Goal: Task Accomplishment & Management: Use online tool/utility

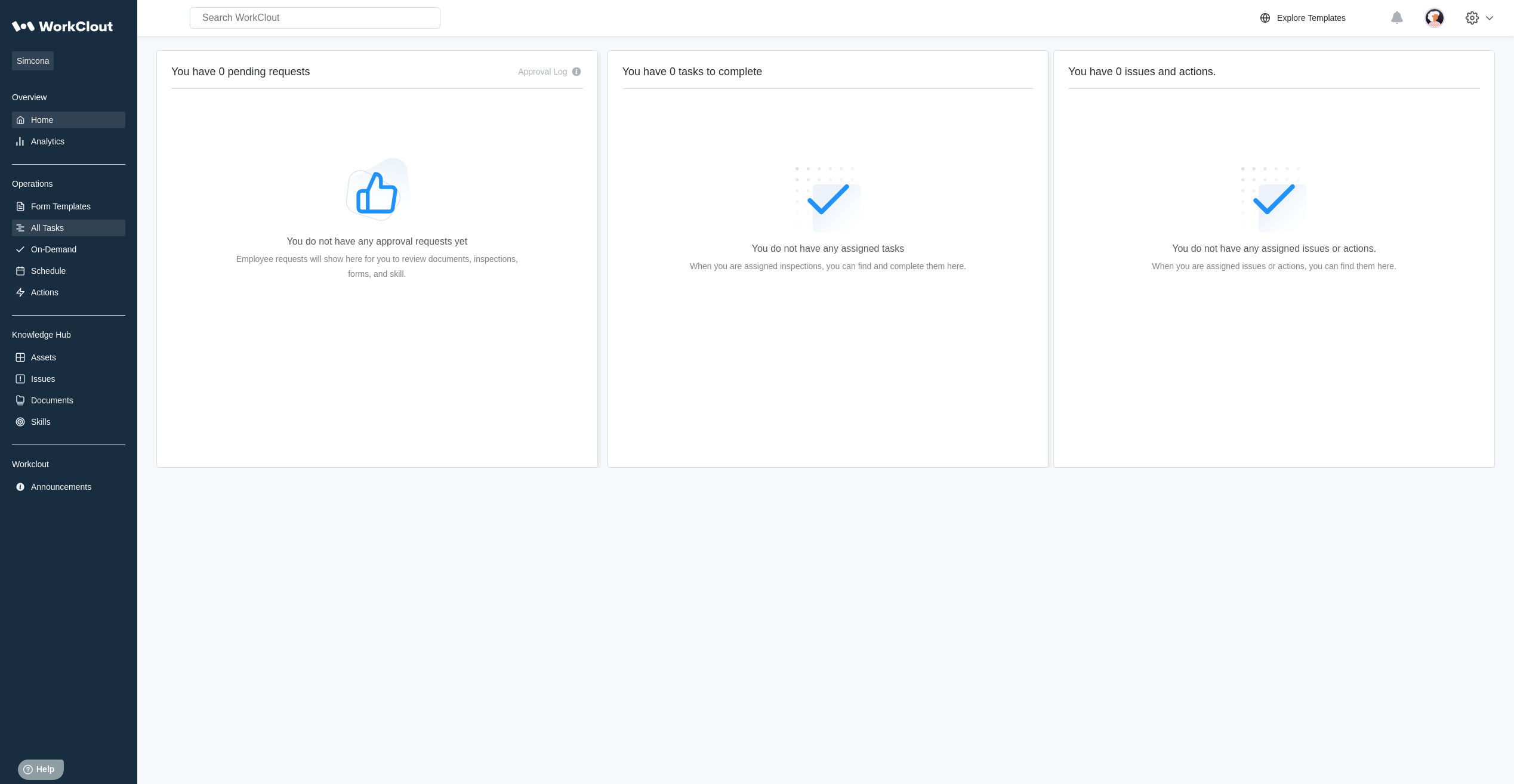
click at [37, 223] on div "All Tasks" at bounding box center [47, 227] width 33 height 10
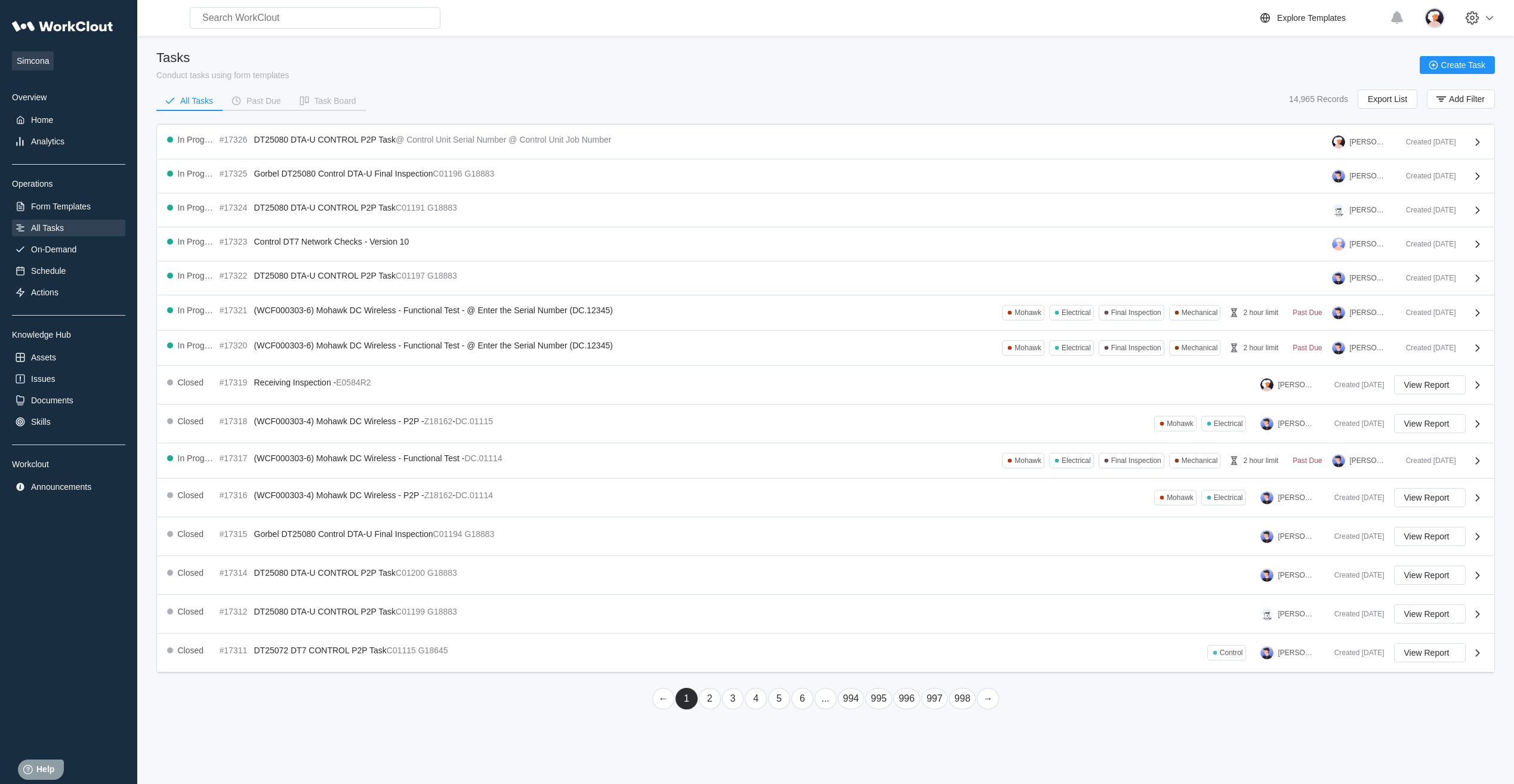
click at [750, 698] on link "4" at bounding box center [756, 698] width 22 height 21
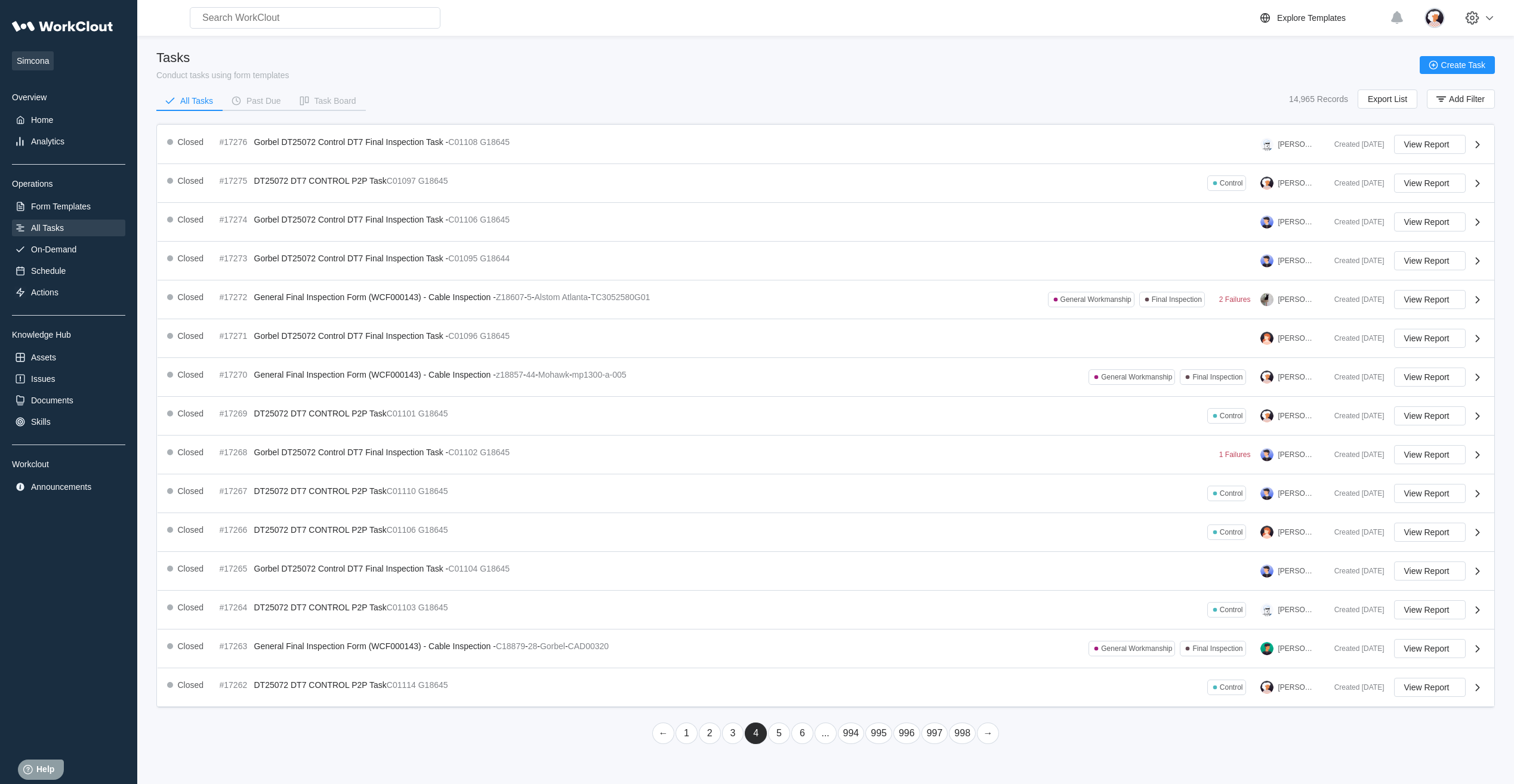
click at [802, 736] on link "6" at bounding box center [802, 733] width 22 height 21
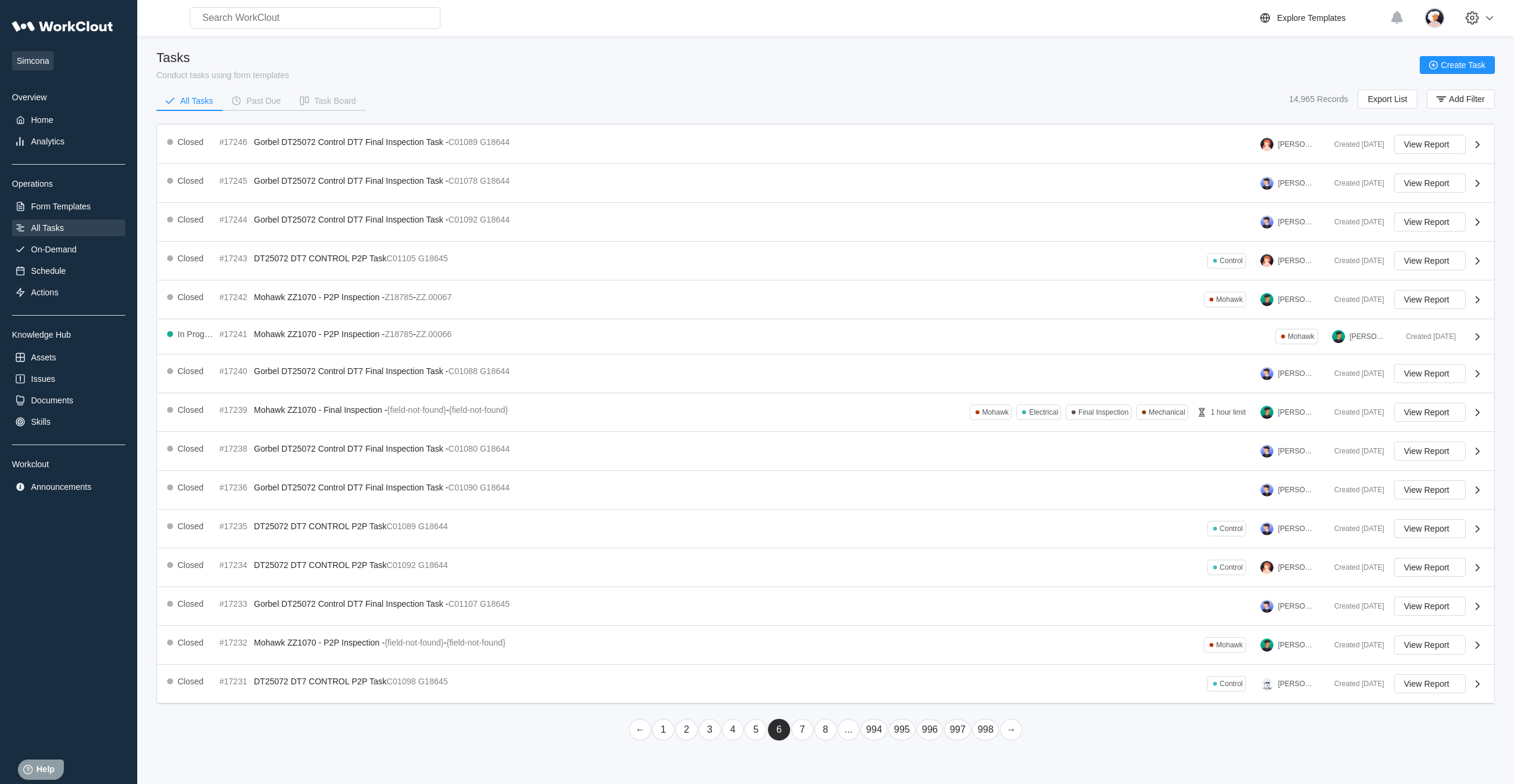
click at [827, 733] on link "8" at bounding box center [825, 729] width 22 height 21
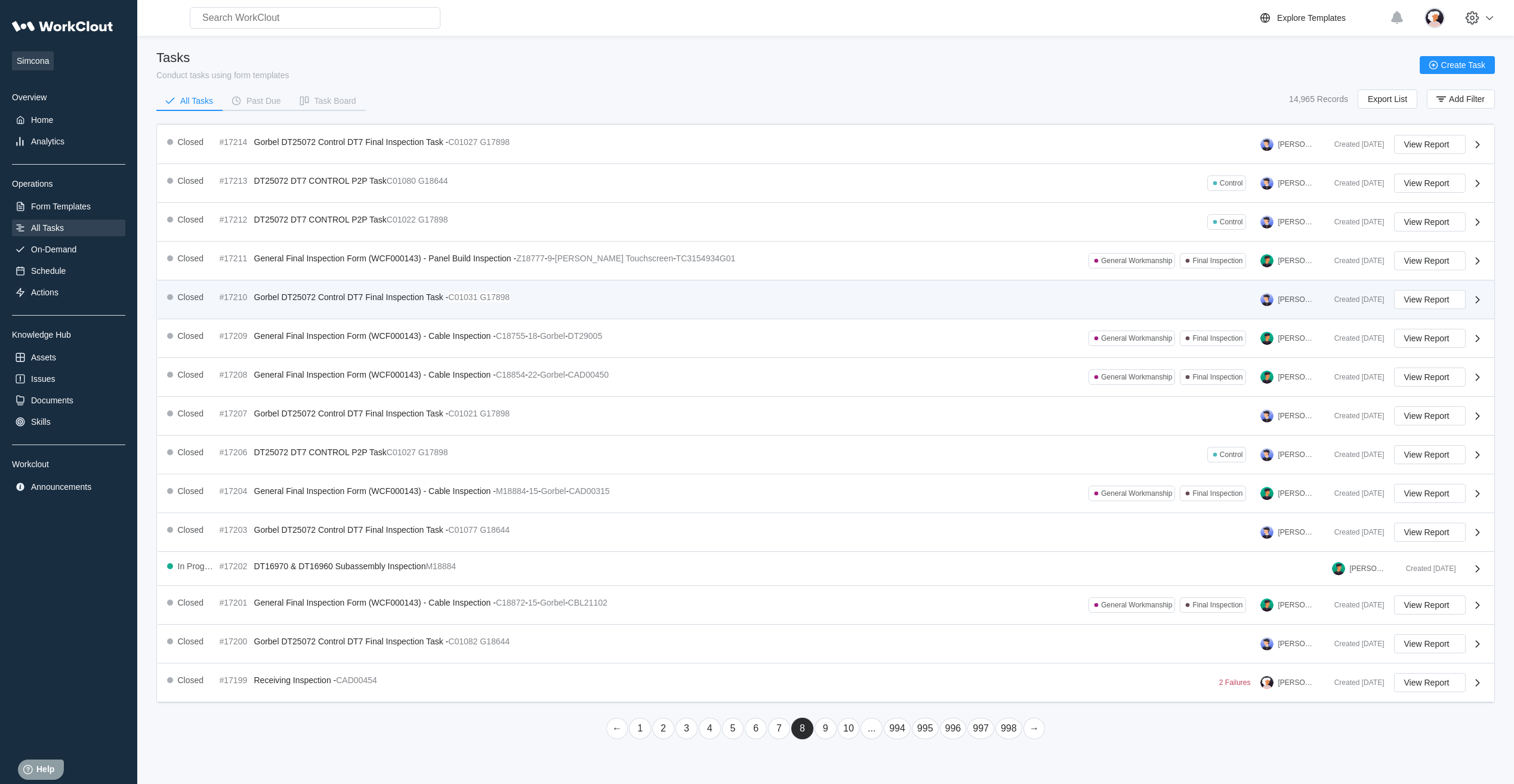
click at [345, 298] on span "Gorbel DT25072 Control DT7 Final Inspection Task -" at bounding box center [351, 297] width 194 height 10
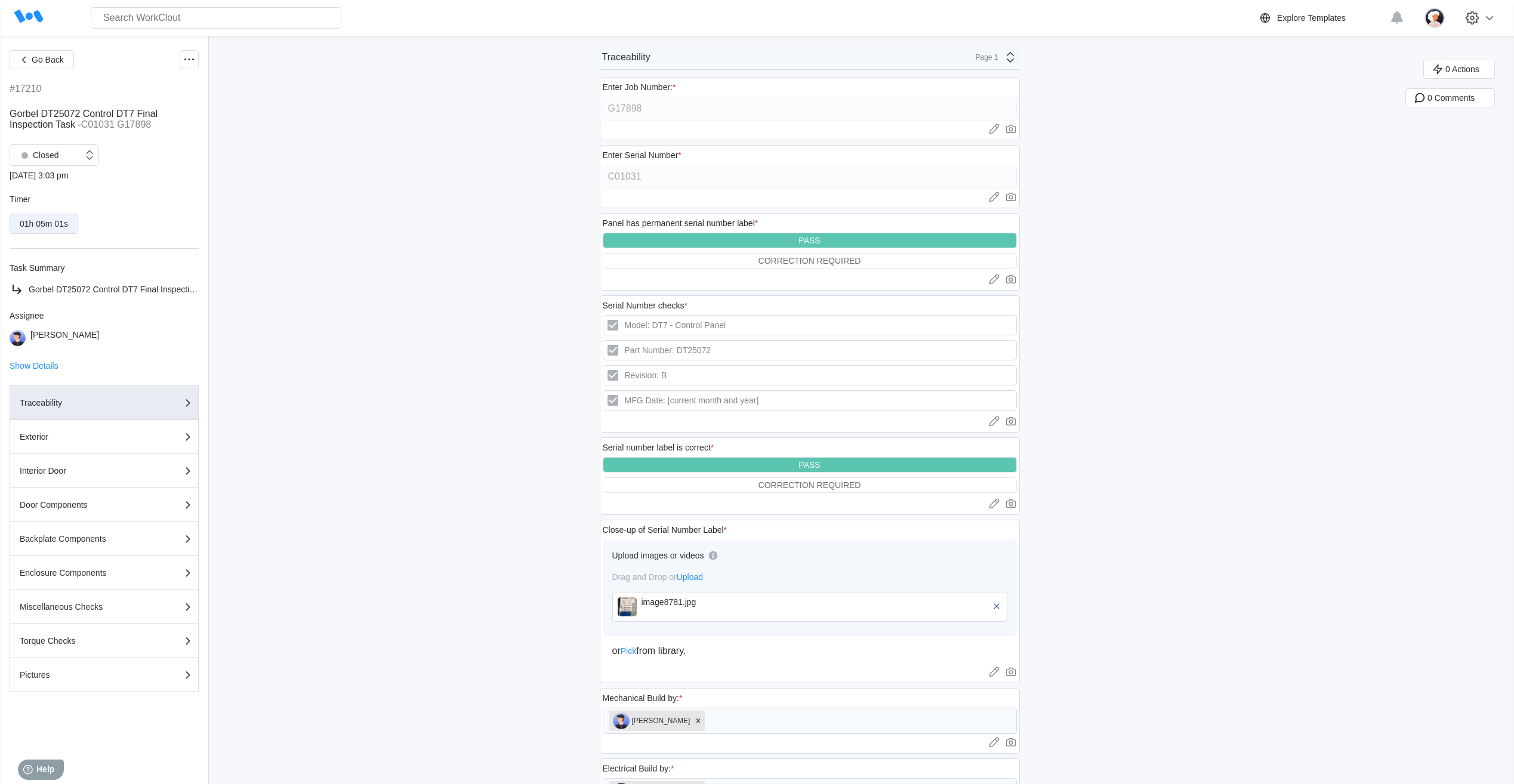
click at [1014, 64] on icon at bounding box center [1010, 57] width 15 height 15
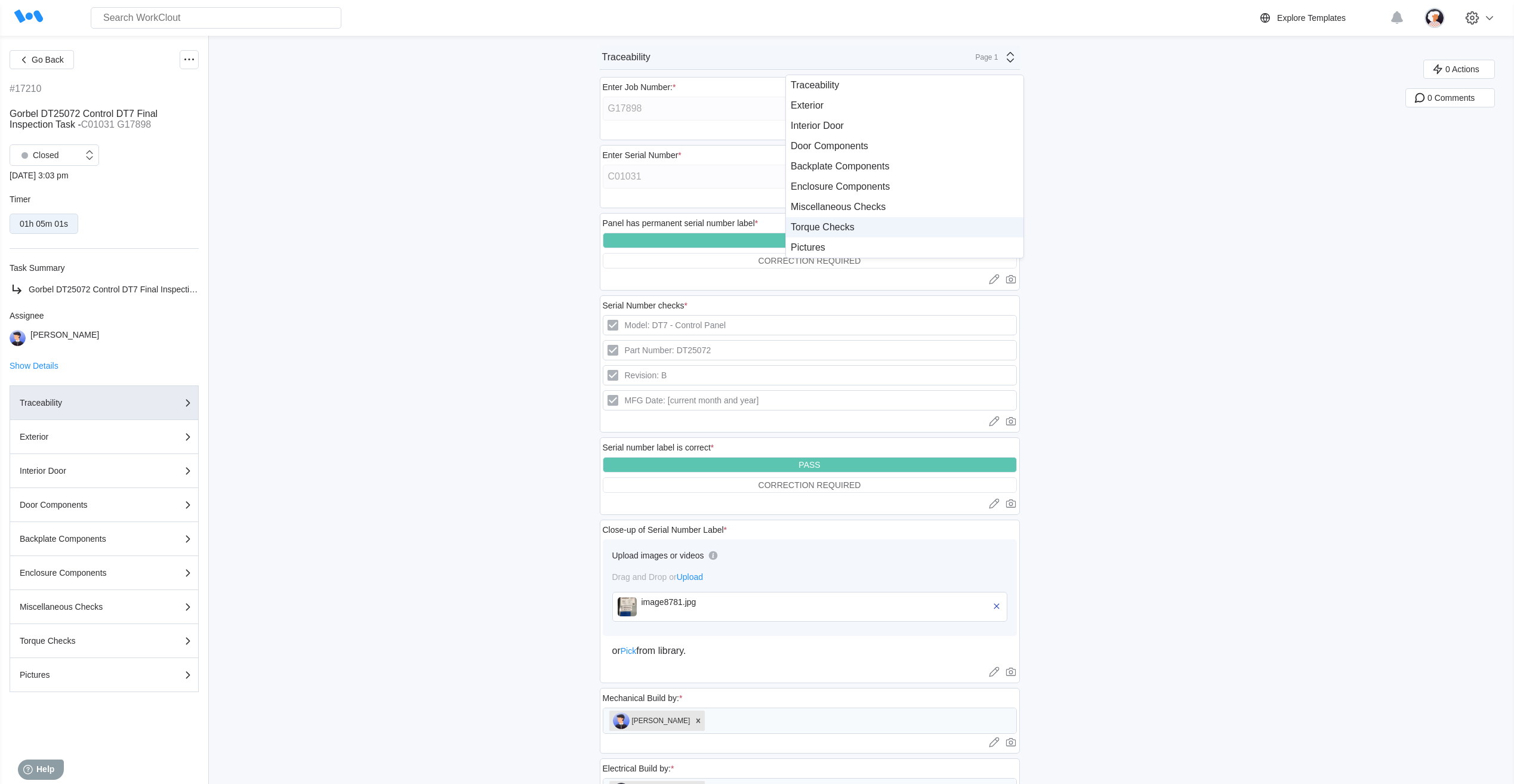
click at [820, 224] on div "Torque Checks" at bounding box center [904, 227] width 228 height 11
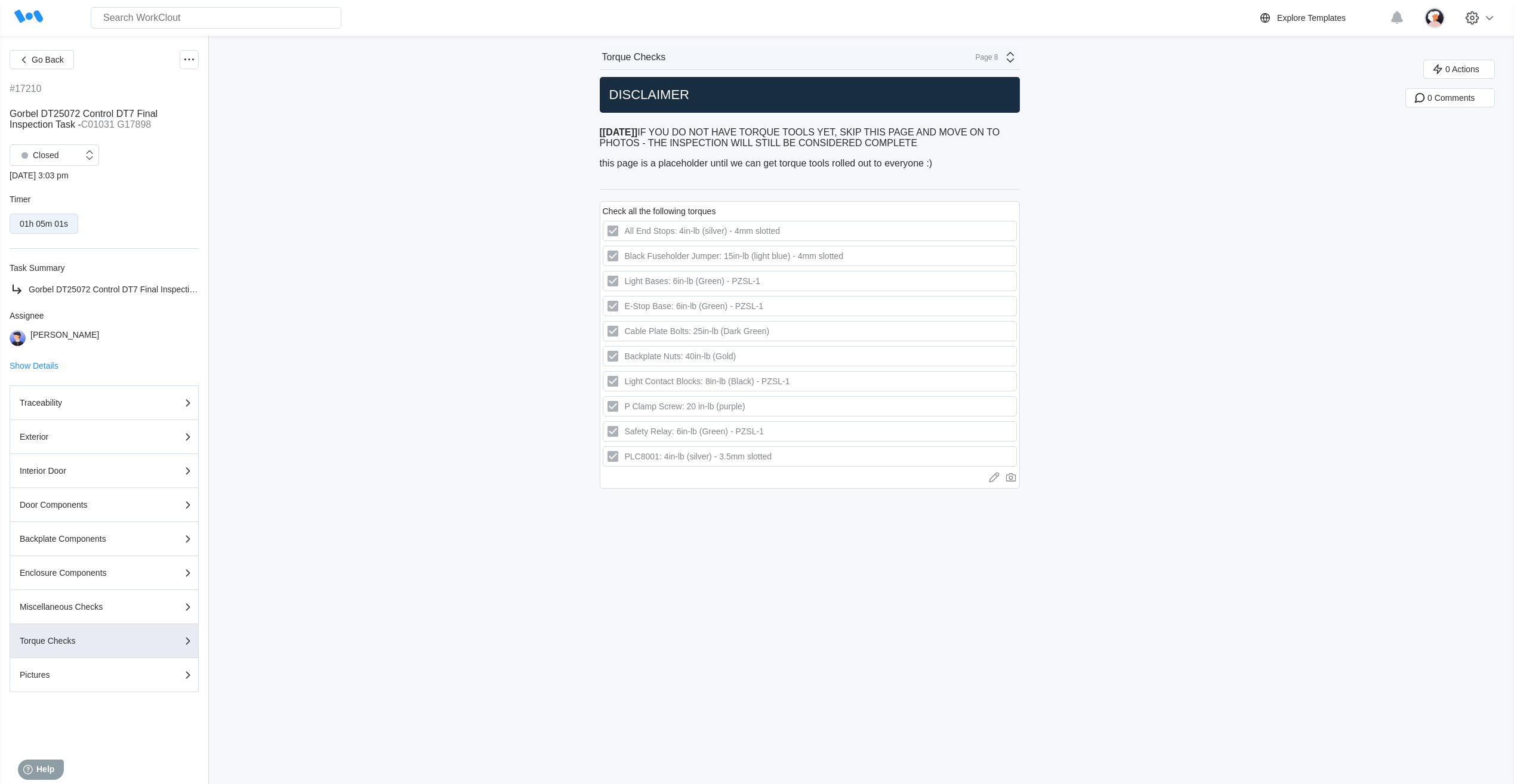
click at [1015, 59] on icon at bounding box center [1010, 57] width 15 height 15
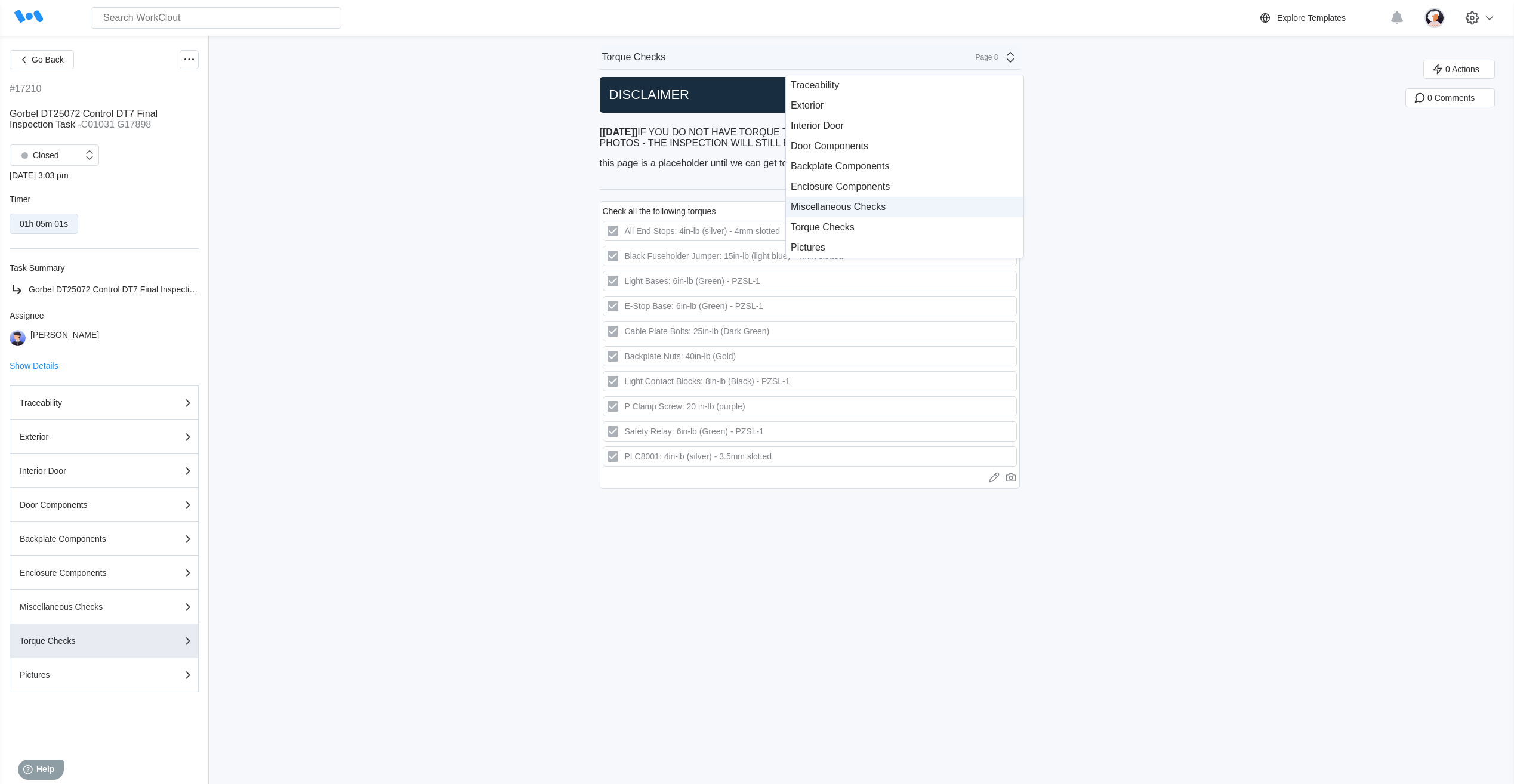
click at [858, 213] on div "Miscellaneous Checks" at bounding box center [904, 207] width 238 height 21
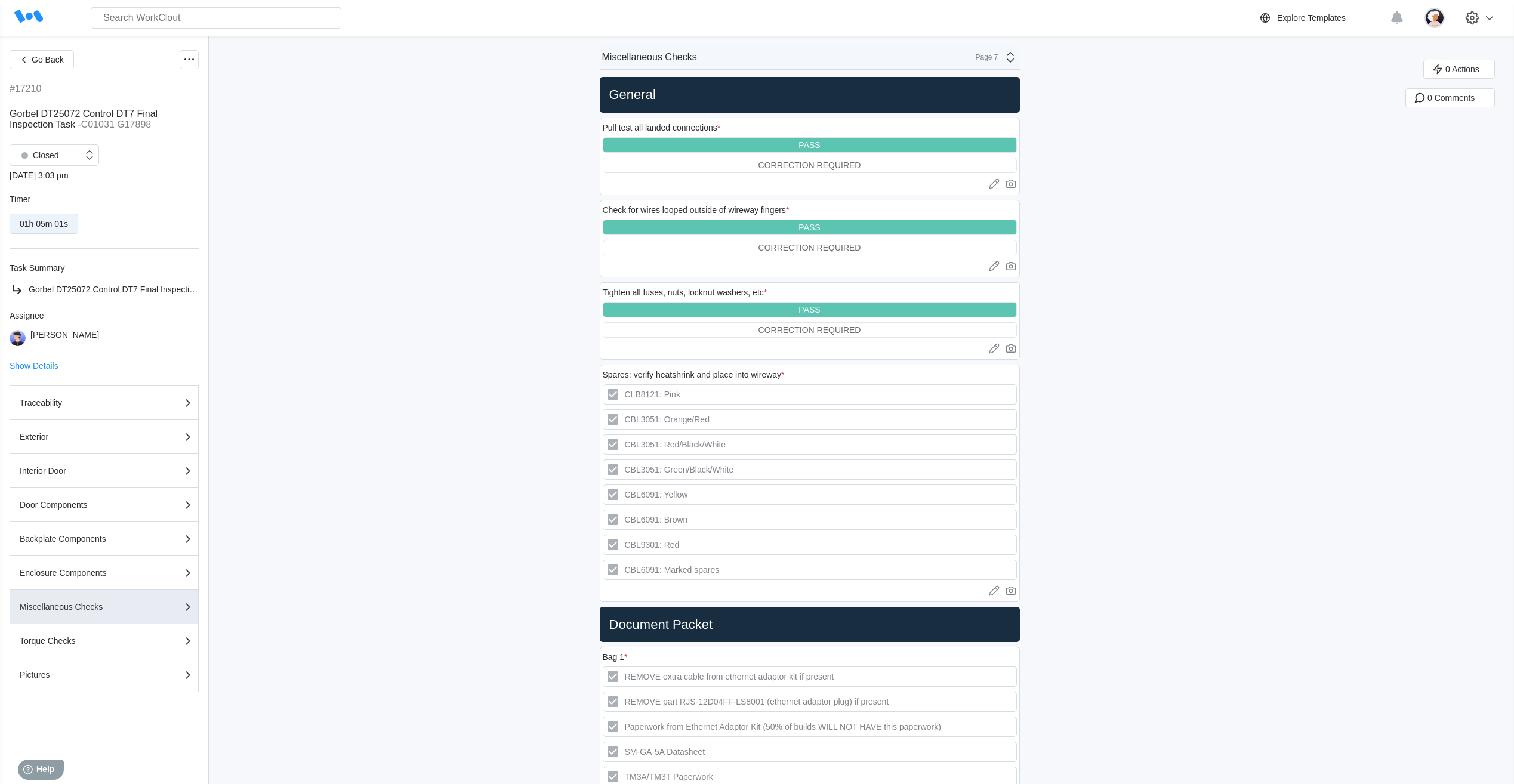
click at [1009, 61] on icon at bounding box center [1010, 57] width 15 height 15
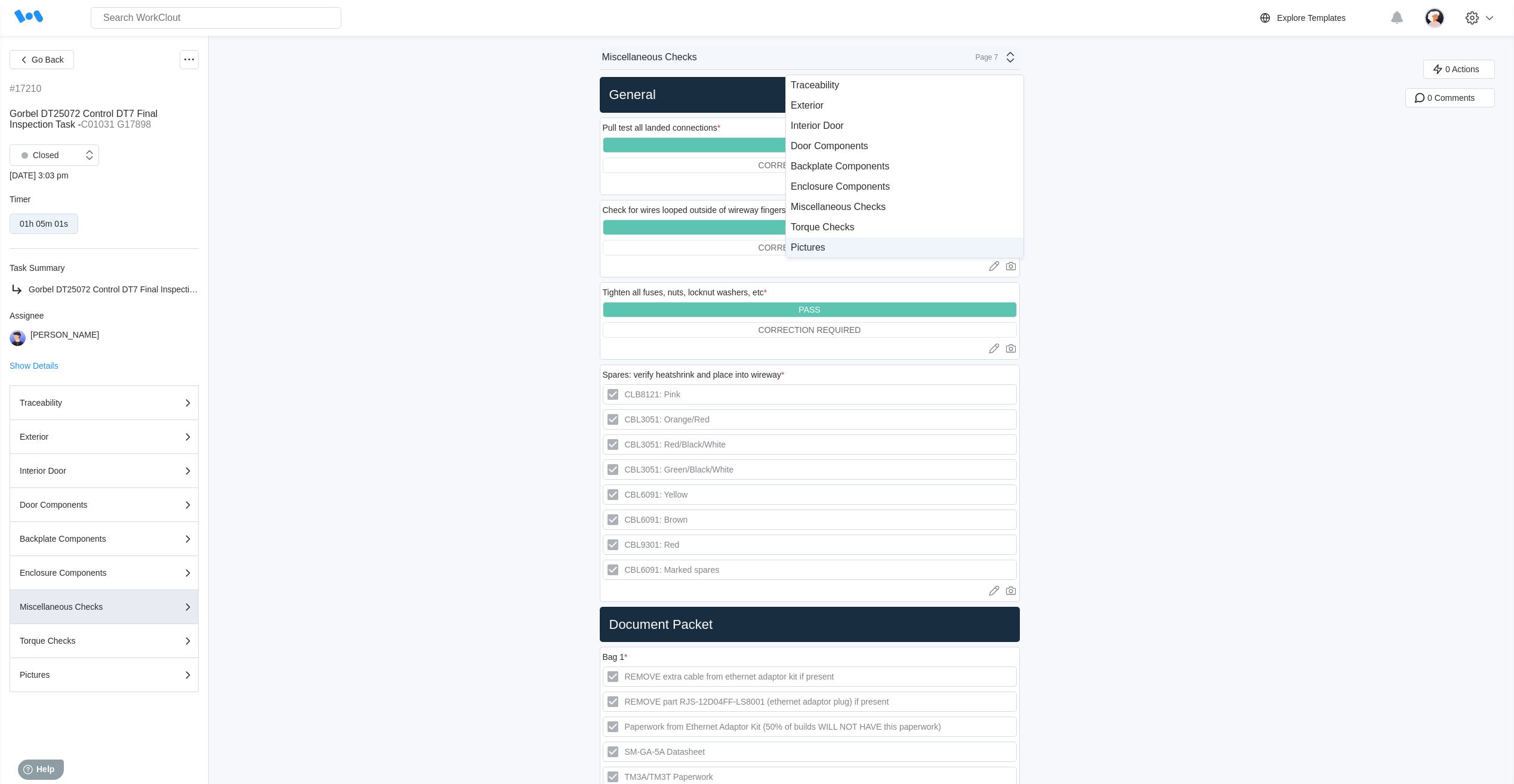
click at [874, 245] on div "Pictures" at bounding box center [904, 247] width 228 height 11
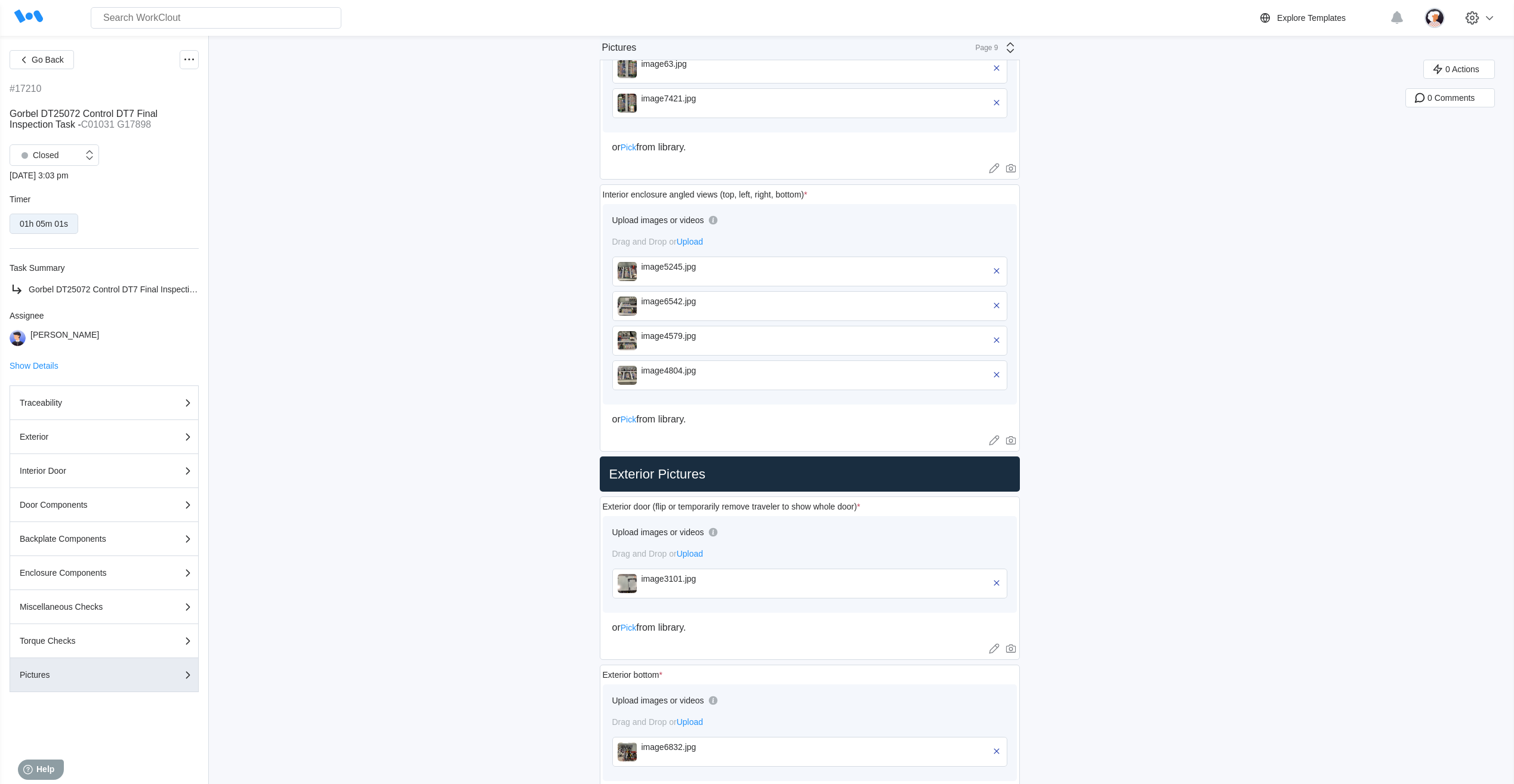
scroll to position [417, 0]
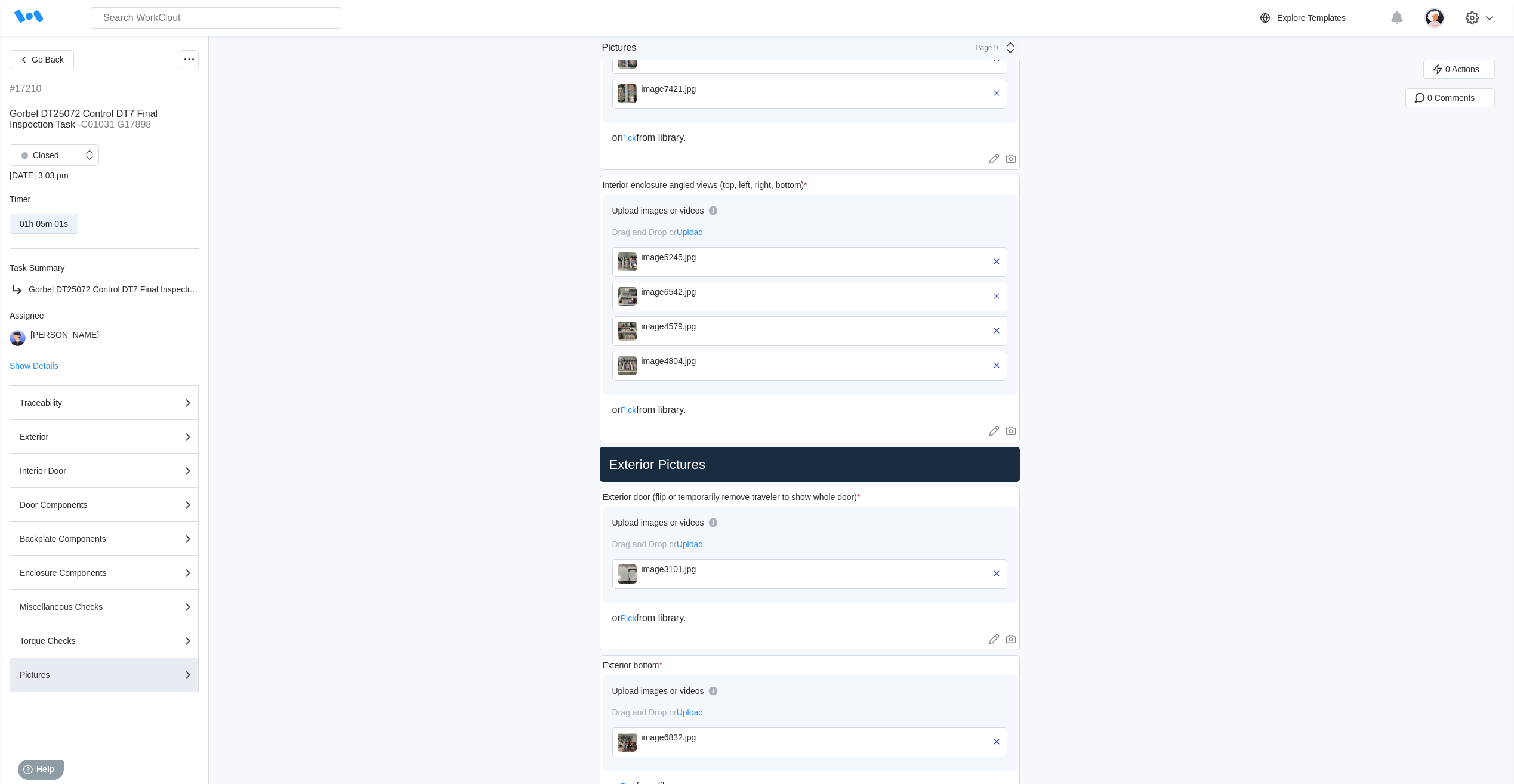
click at [630, 334] on img at bounding box center [627, 331] width 19 height 19
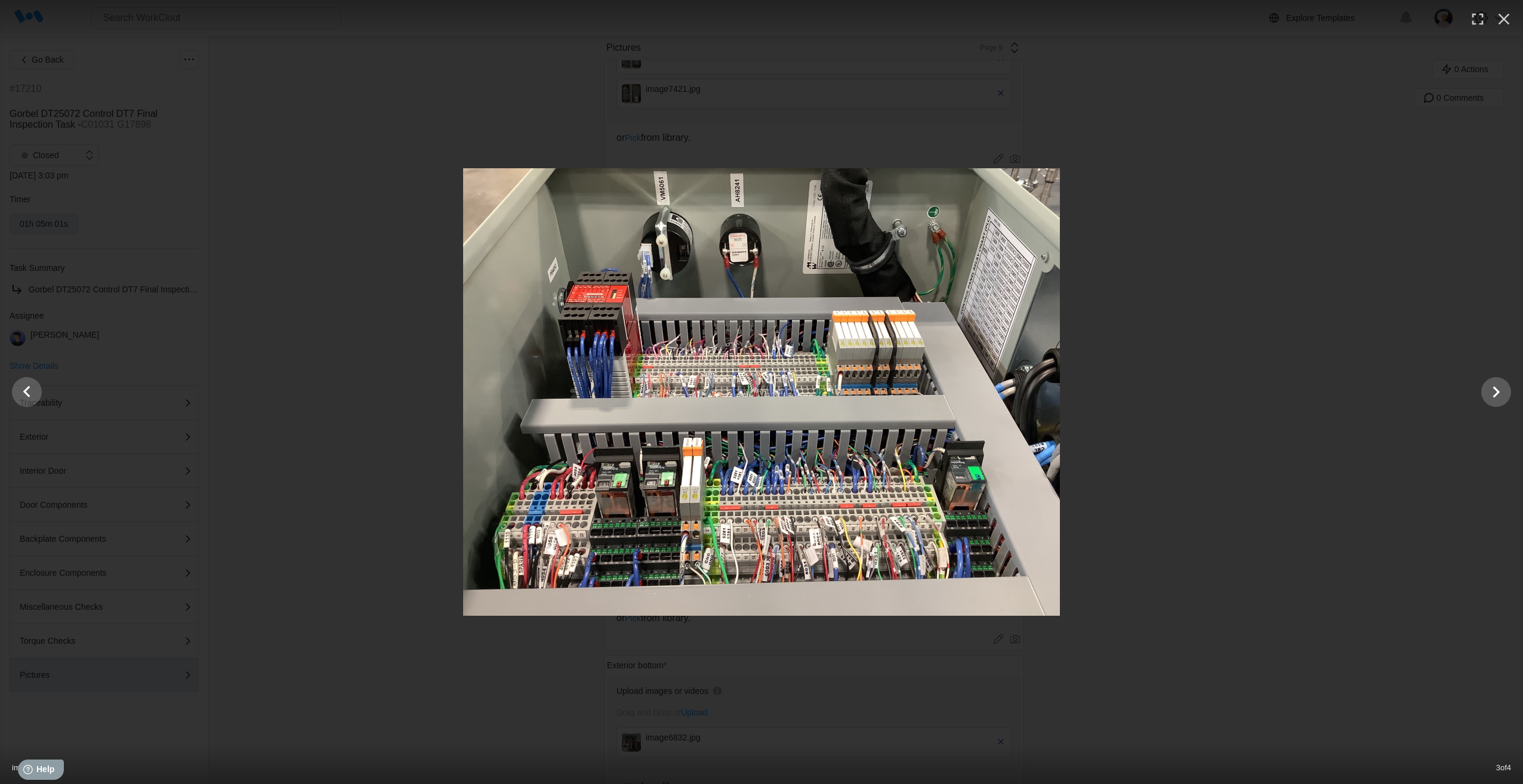
click at [1497, 392] on icon "Show slide 4 of 4" at bounding box center [1496, 392] width 23 height 29
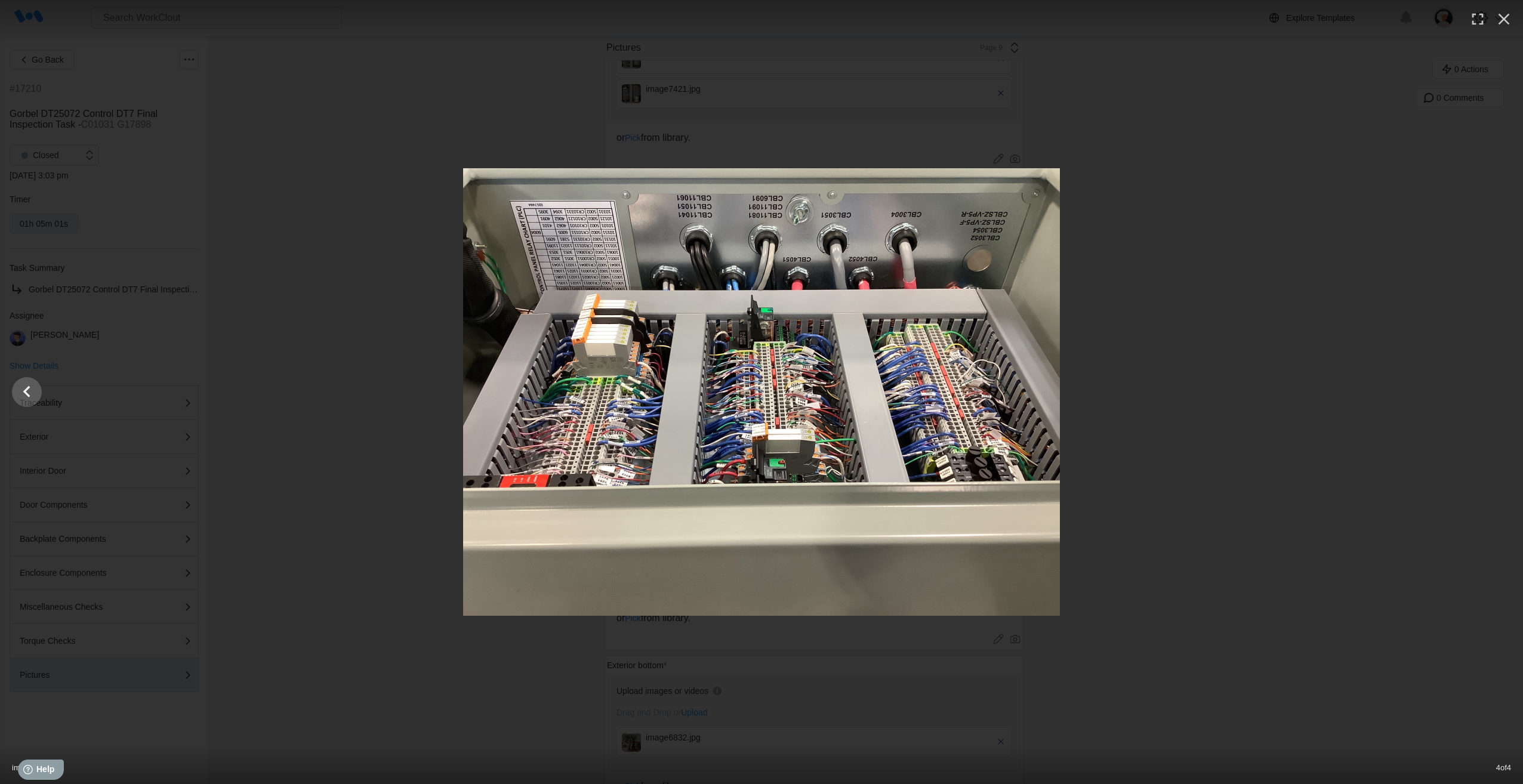
click at [1489, 394] on div at bounding box center [762, 392] width 1523 height 447
click at [15, 392] on button "Show slide 3 of 4" at bounding box center [26, 392] width 30 height 30
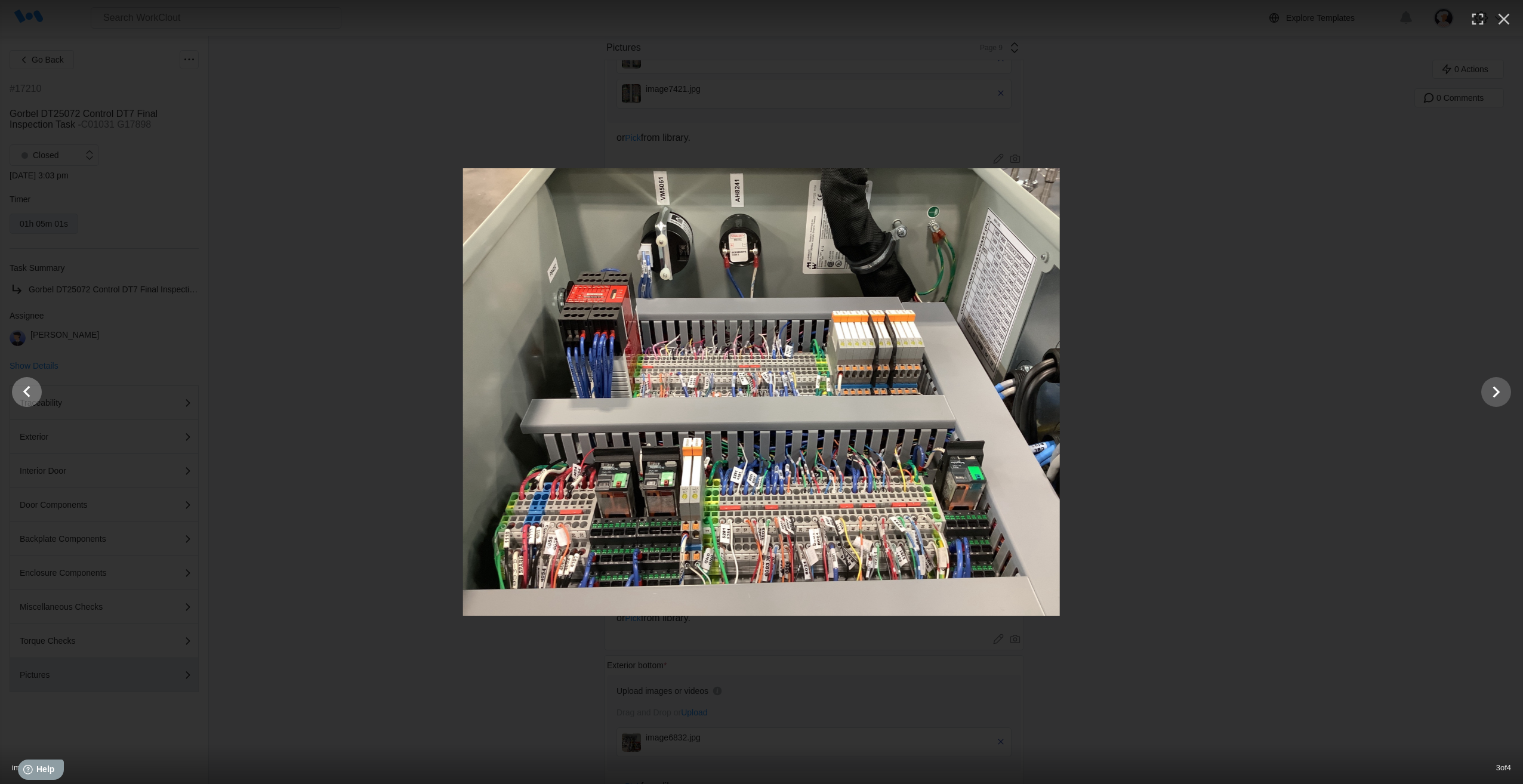
click at [20, 392] on icon "Show slide 2 of 4" at bounding box center [26, 392] width 23 height 29
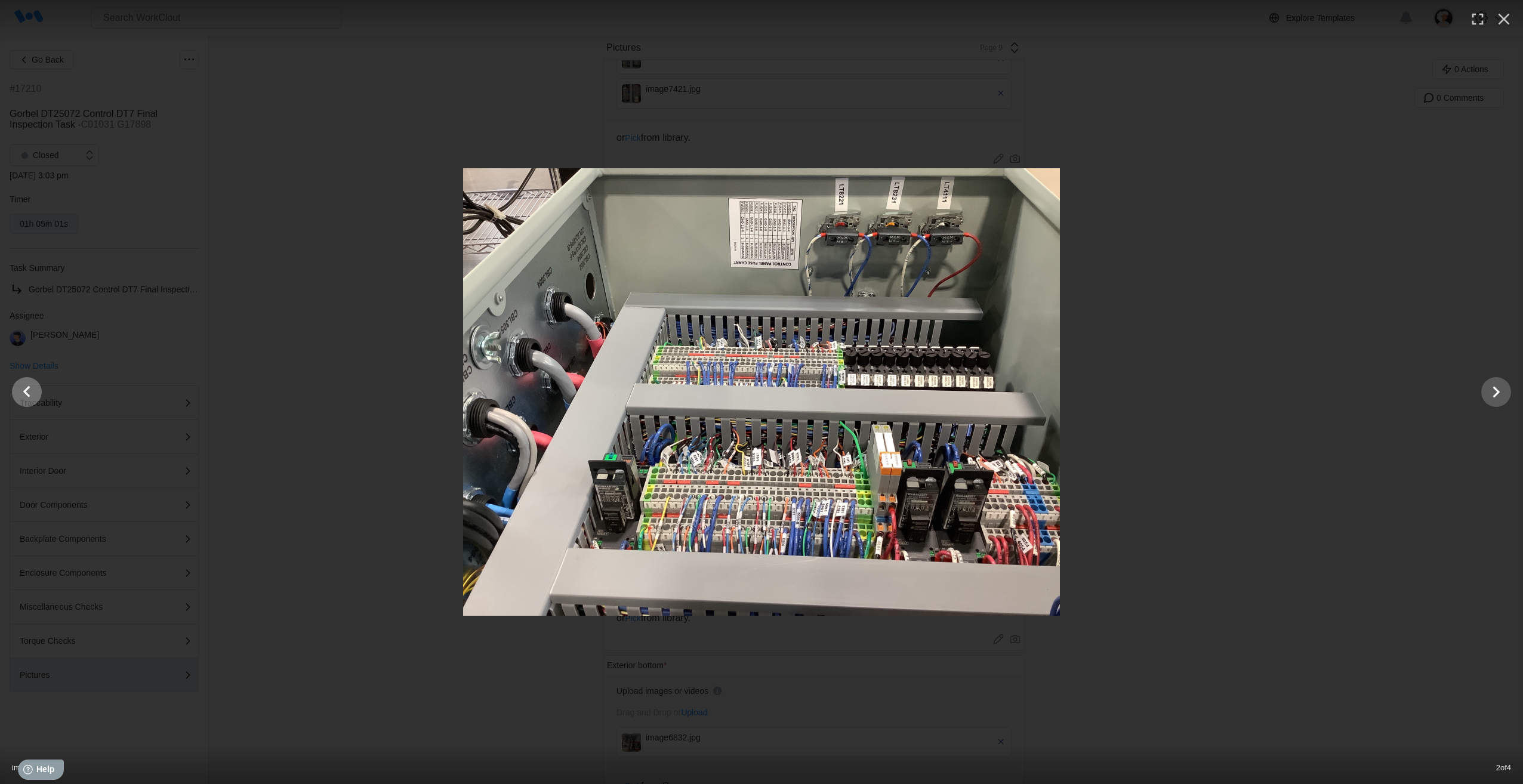
click at [20, 392] on icon "Show slide 1 of 4" at bounding box center [26, 392] width 23 height 29
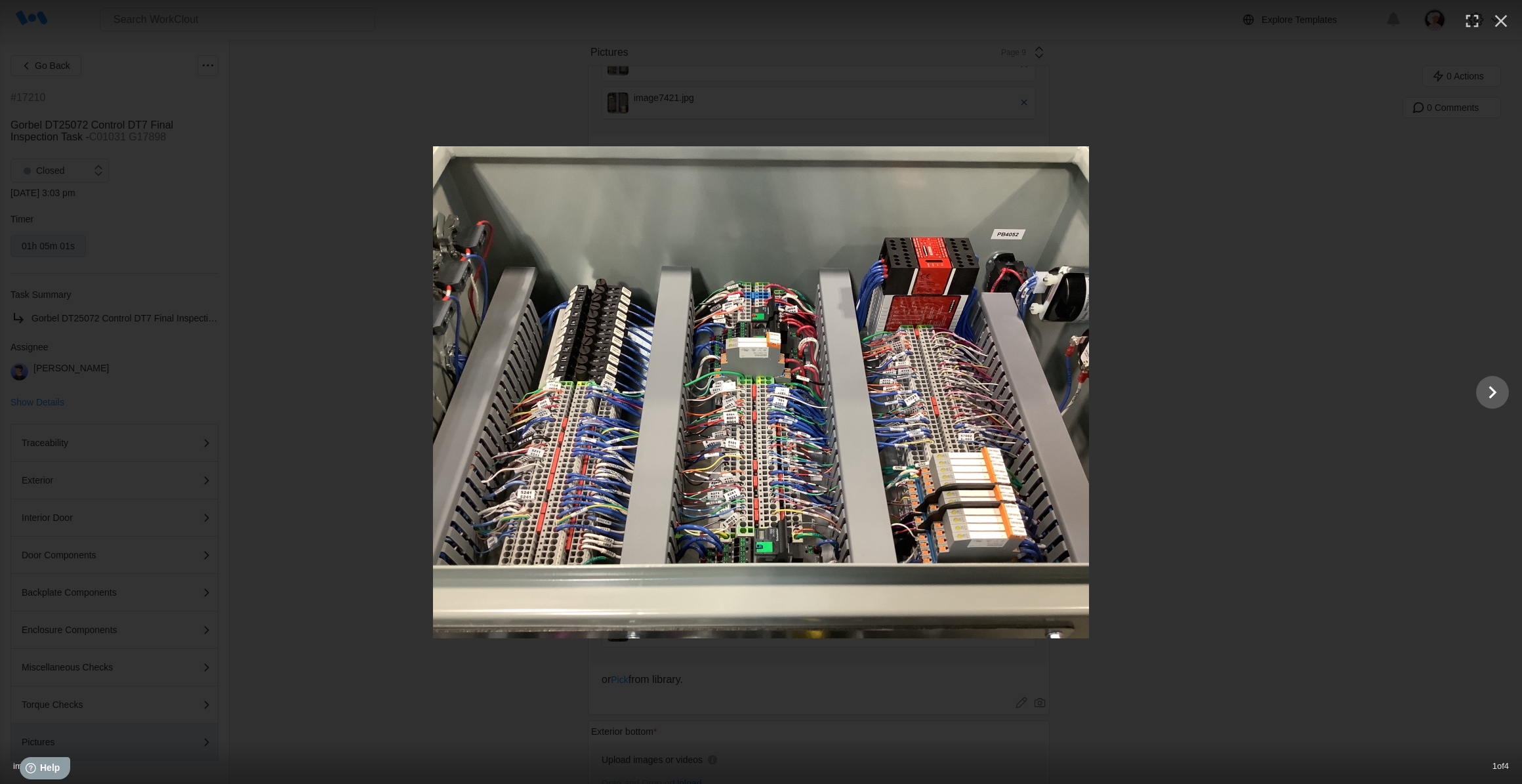
click at [690, 531] on img at bounding box center [761, 392] width 656 height 492
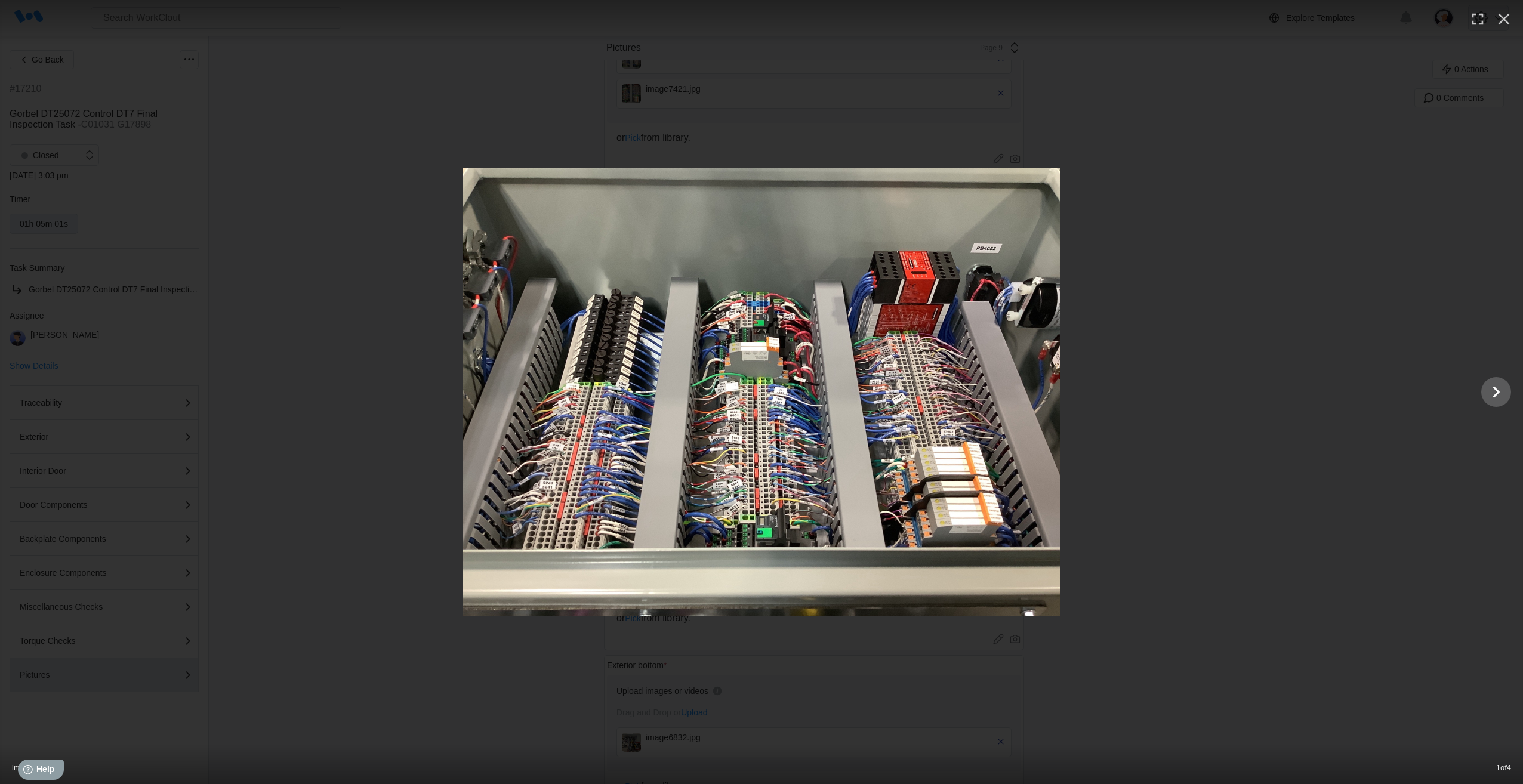
click at [1495, 20] on icon "button" at bounding box center [1504, 19] width 19 height 19
